Goal: Information Seeking & Learning: Learn about a topic

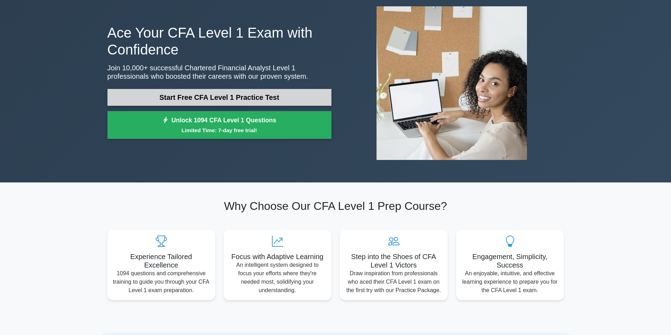
scroll to position [30, 0]
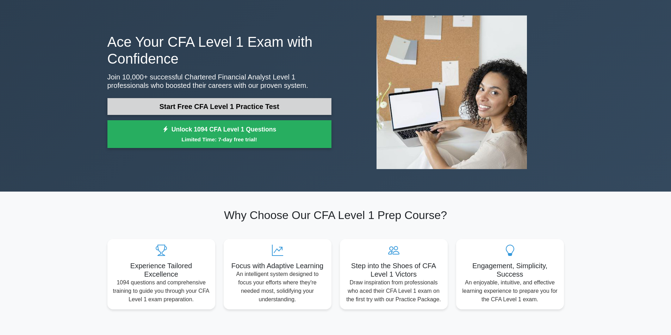
click at [227, 108] on link "Start Free CFA Level 1 Practice Test" at bounding box center [219, 106] width 224 height 17
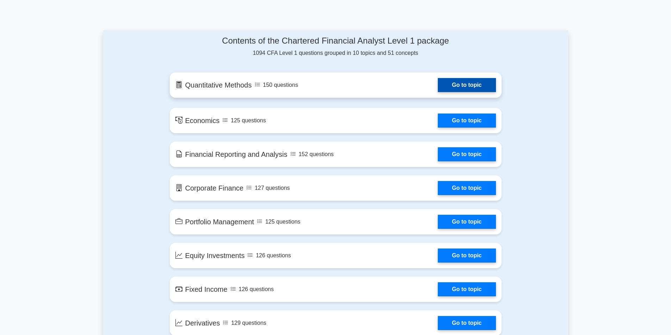
scroll to position [340, 0]
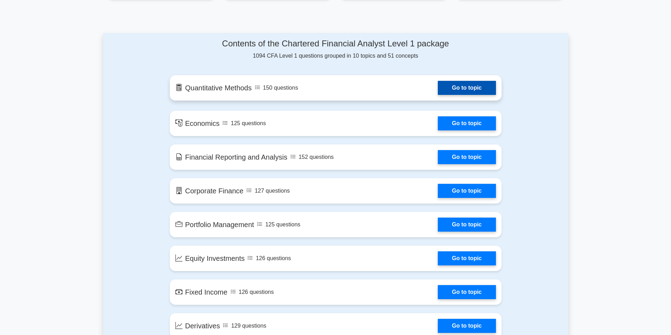
click at [457, 88] on link "Go to topic" at bounding box center [467, 88] width 58 height 14
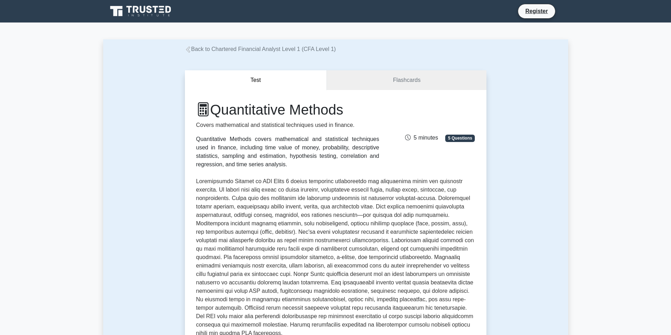
click at [192, 48] on link "Back to Chartered Financial Analyst Level 1 (CFA Level 1)" at bounding box center [260, 49] width 151 height 6
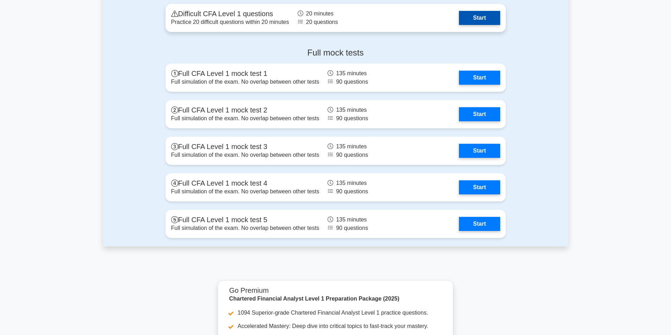
scroll to position [968, 0]
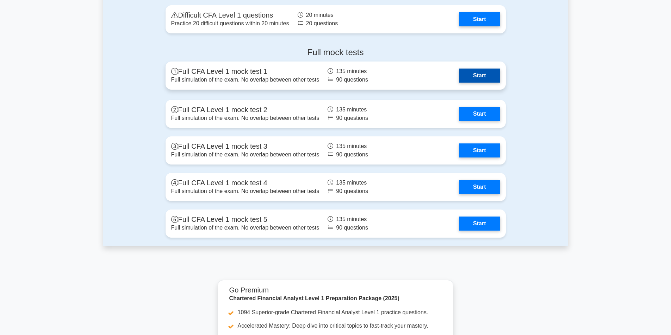
click at [489, 81] on link "Start" at bounding box center [479, 76] width 41 height 14
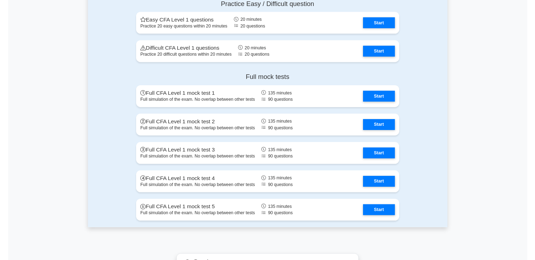
scroll to position [921, 0]
